Goal: Find specific page/section: Find specific page/section

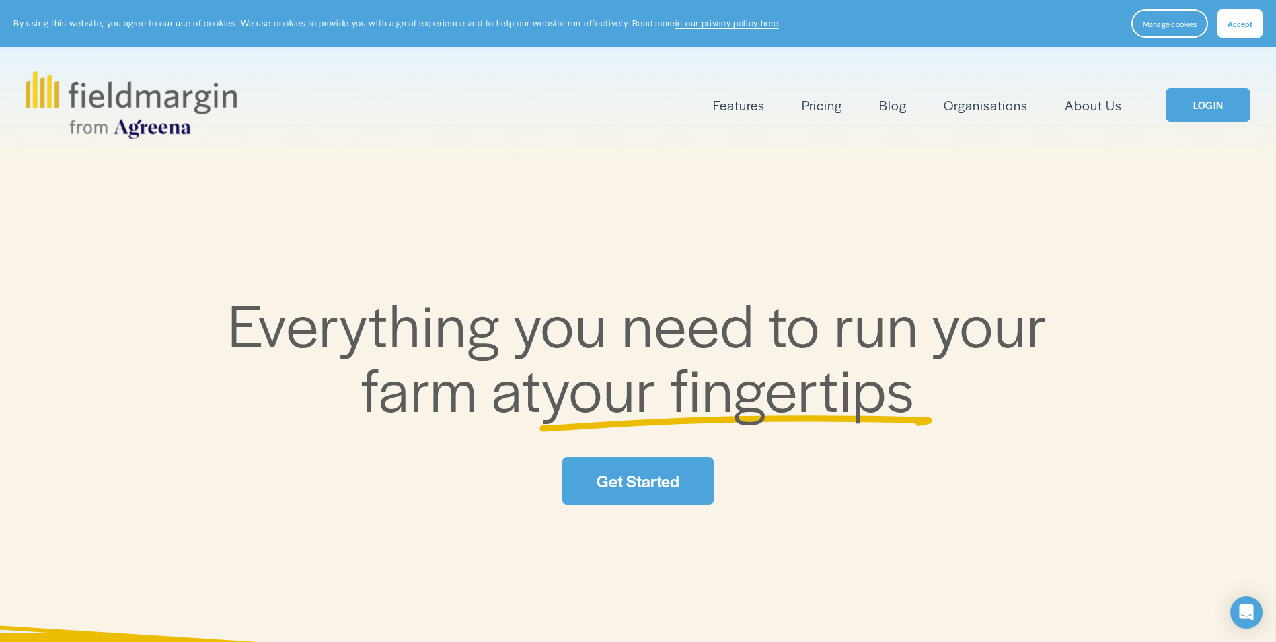
click at [1206, 108] on link "LOGIN" at bounding box center [1208, 105] width 85 height 34
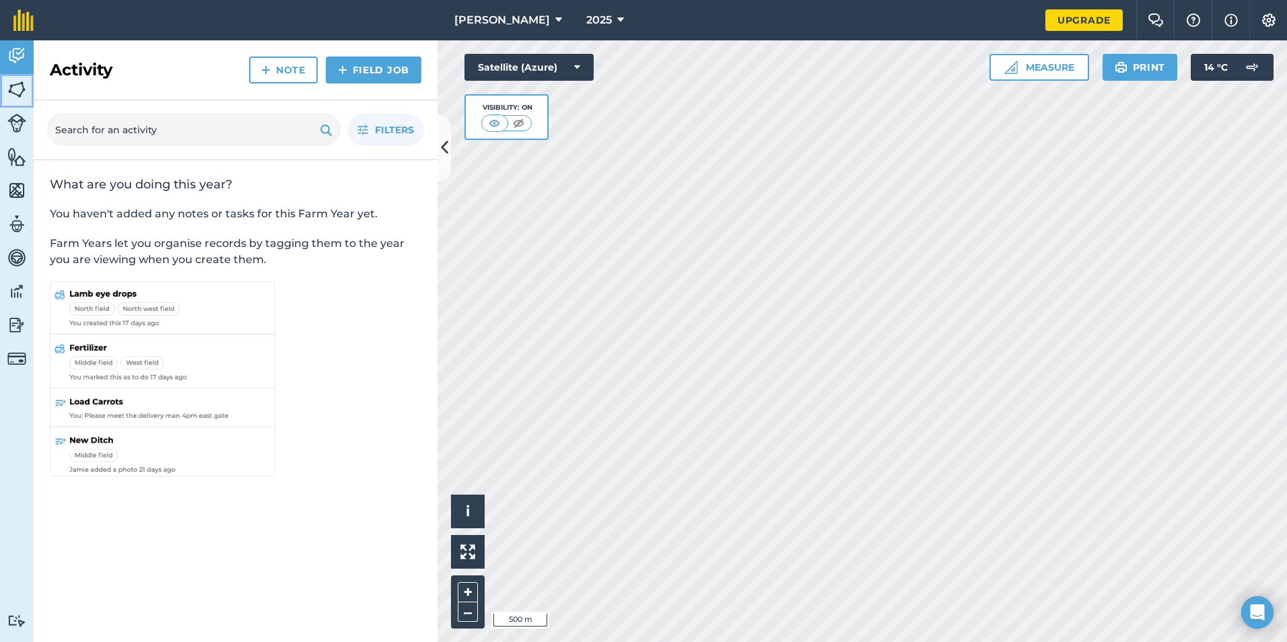
click at [20, 89] on img at bounding box center [16, 89] width 19 height 20
